Goal: Find specific page/section: Find specific page/section

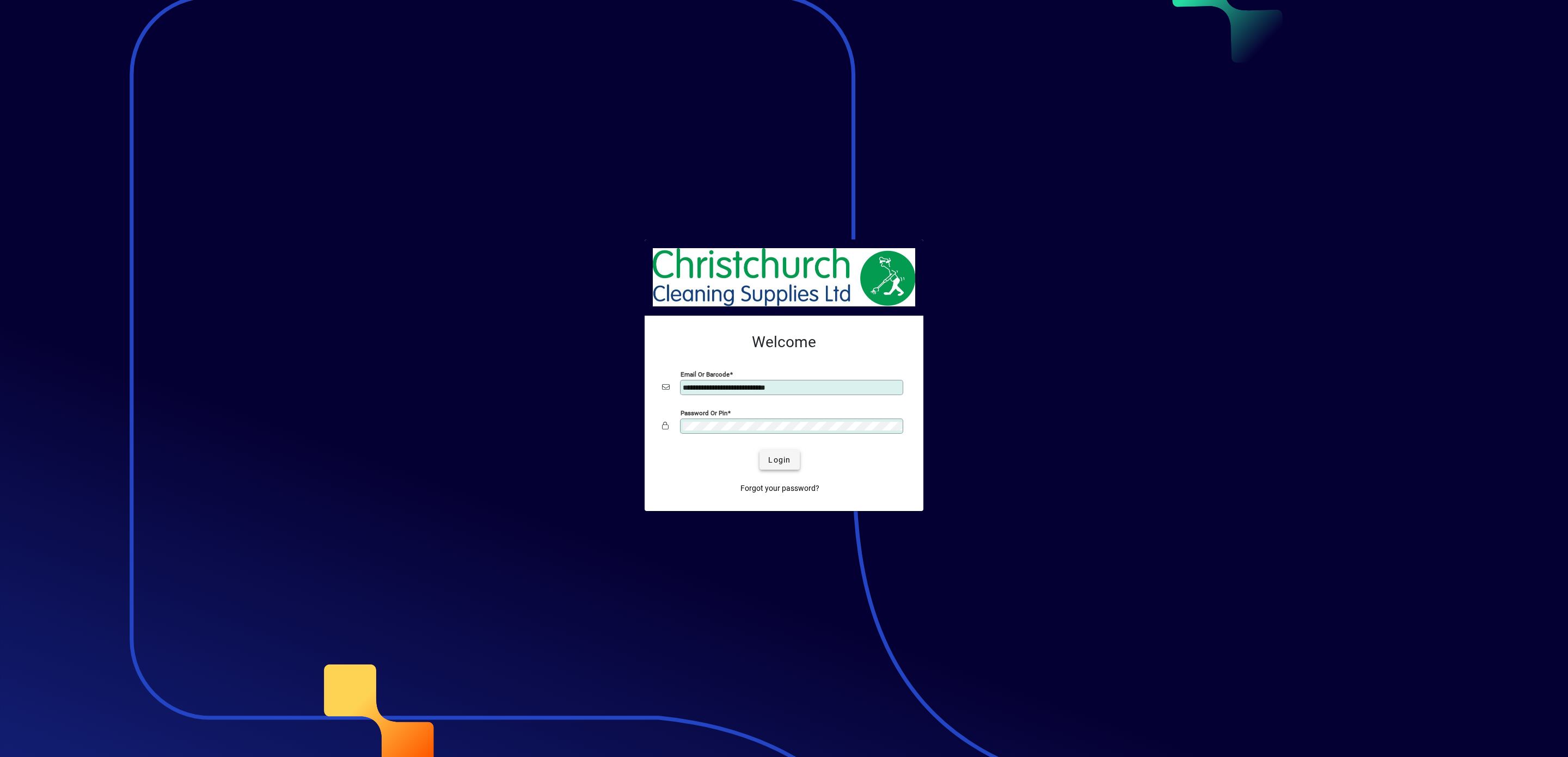
type input "**********"
click at [779, 456] on span "Login" at bounding box center [779, 460] width 23 height 12
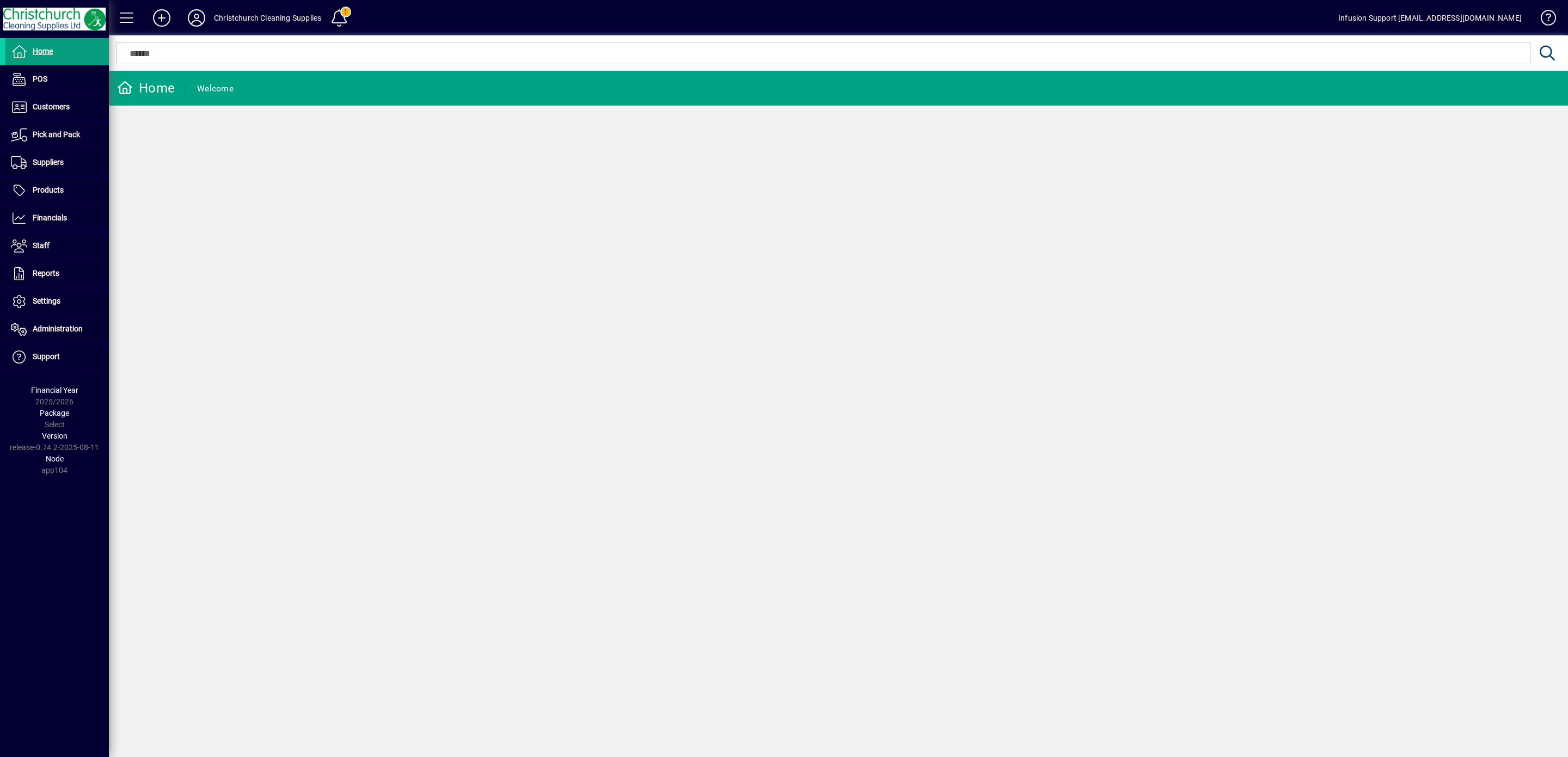
click at [245, 220] on div "Home Welcome" at bounding box center [838, 414] width 1459 height 686
click at [187, 21] on icon at bounding box center [196, 17] width 22 height 17
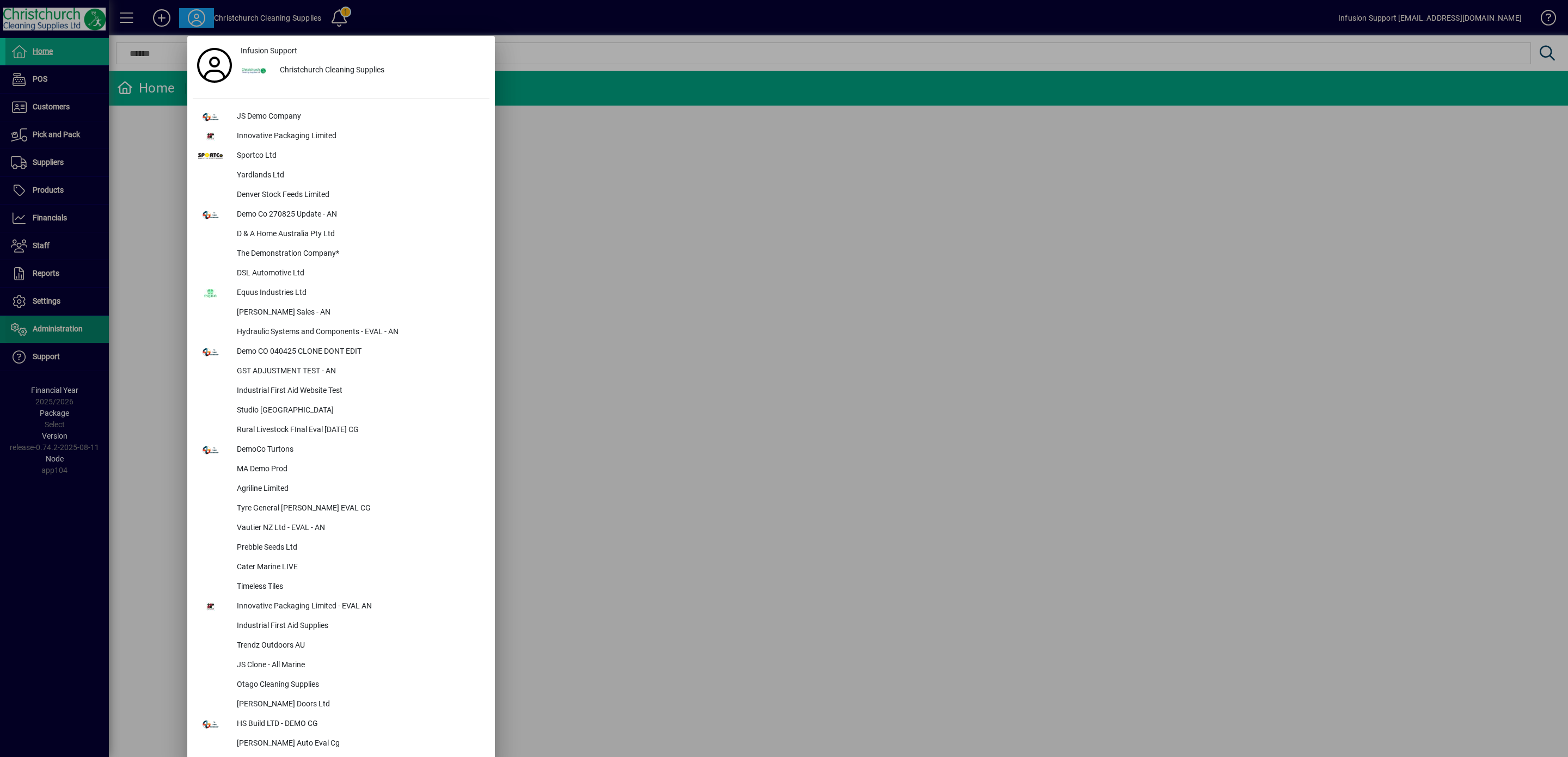
click at [48, 325] on div at bounding box center [784, 378] width 1568 height 757
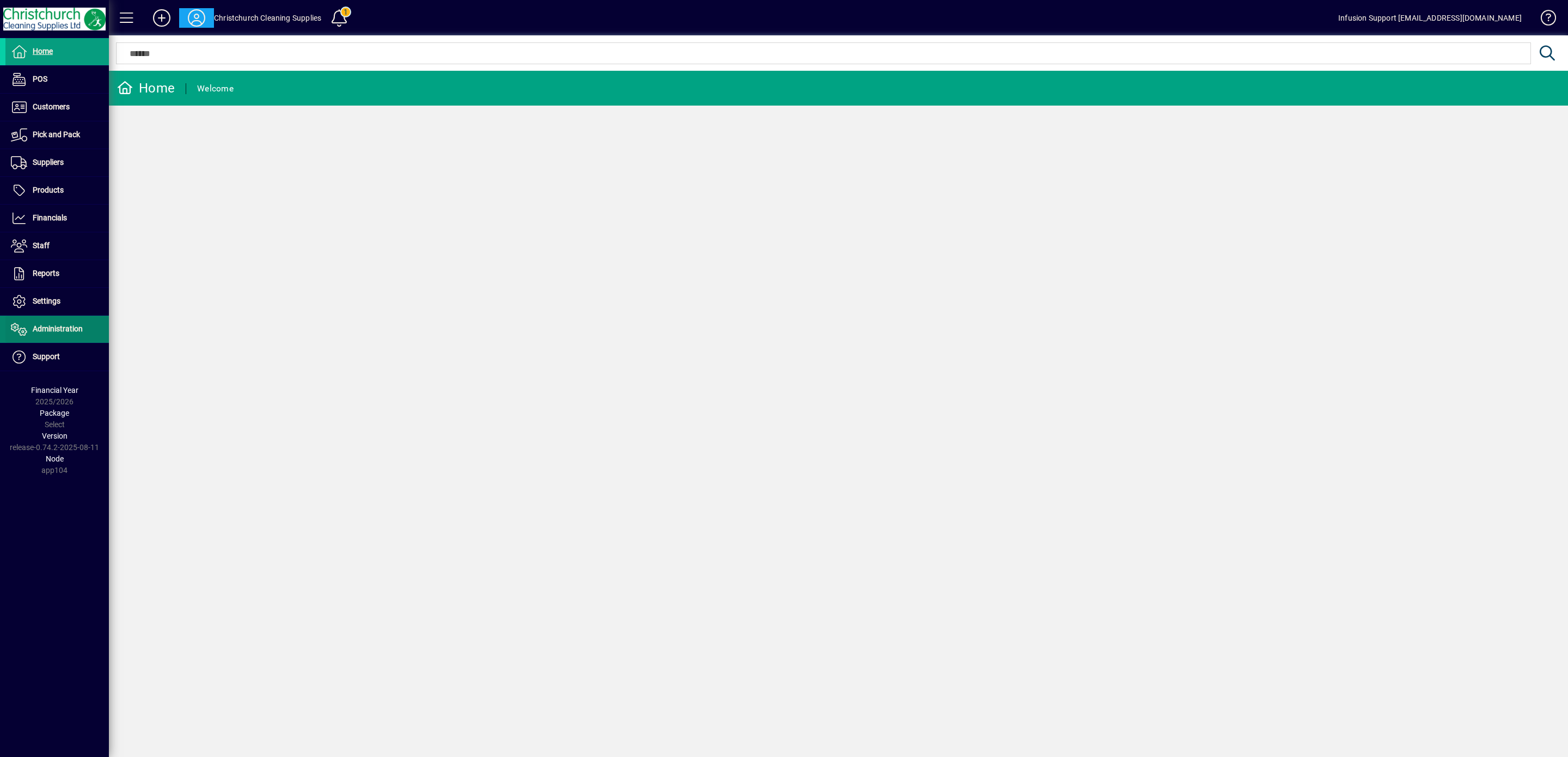
click at [50, 326] on span "Administration" at bounding box center [44, 329] width 77 height 13
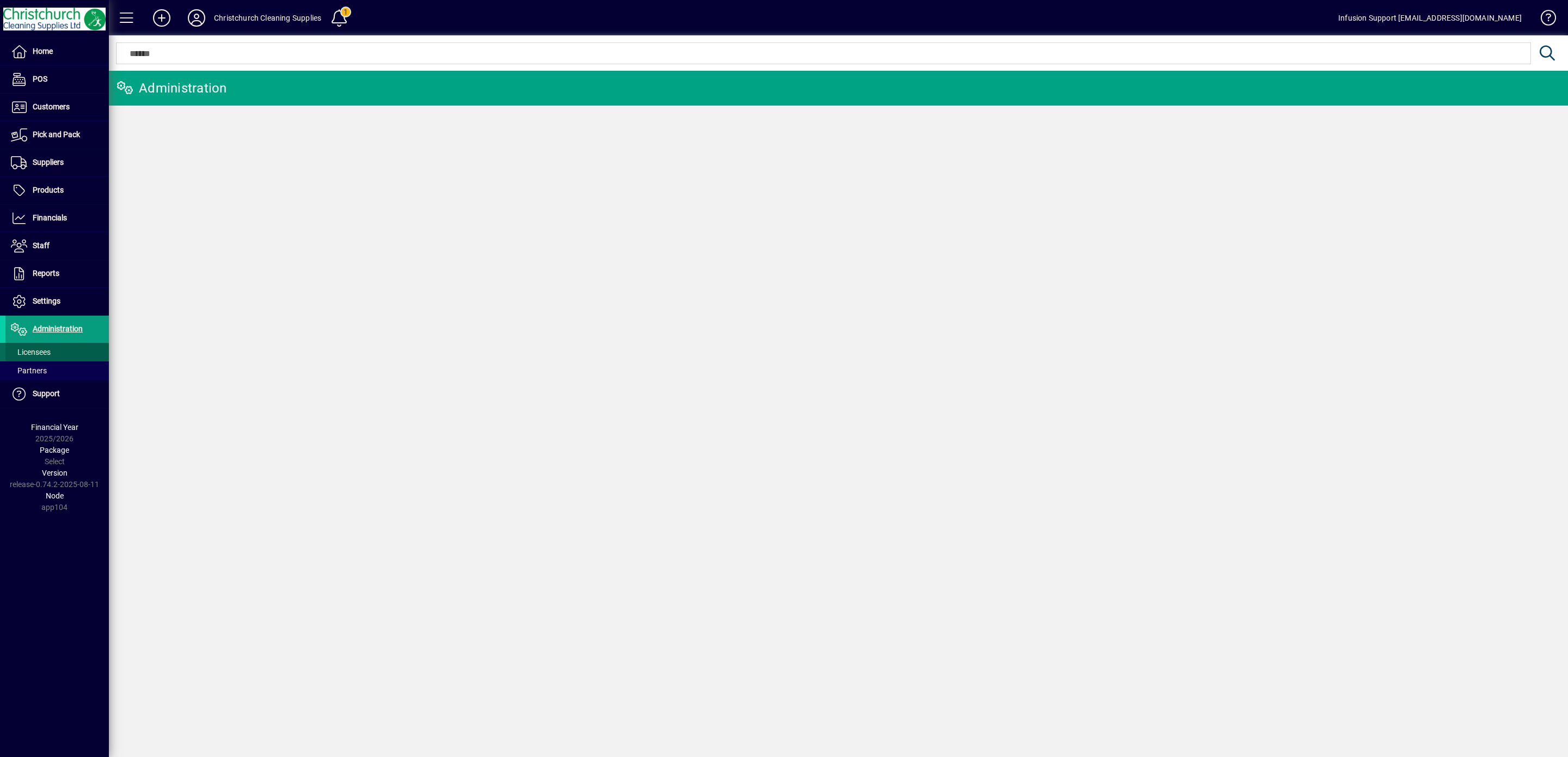
click at [37, 356] on span "Licensees" at bounding box center [31, 352] width 40 height 9
